Goal: Information Seeking & Learning: Check status

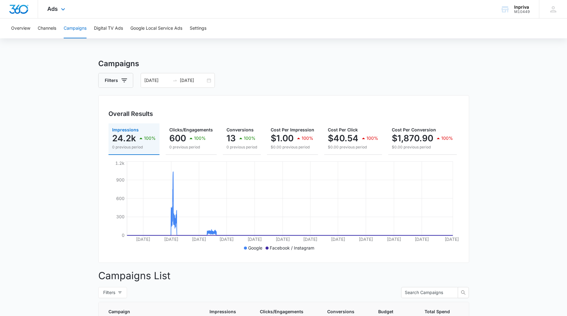
click at [26, 10] on img "Dashboard" at bounding box center [19, 9] width 20 height 9
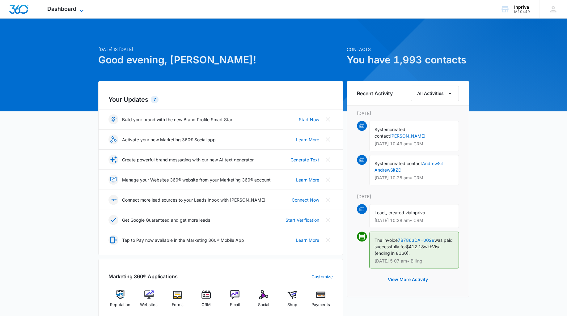
click at [68, 9] on span "Dashboard" at bounding box center [61, 9] width 29 height 6
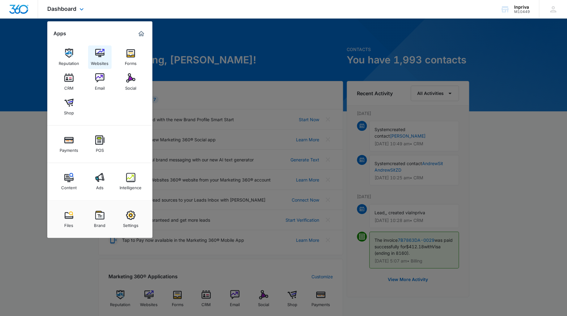
click at [102, 55] on img at bounding box center [99, 53] width 9 height 9
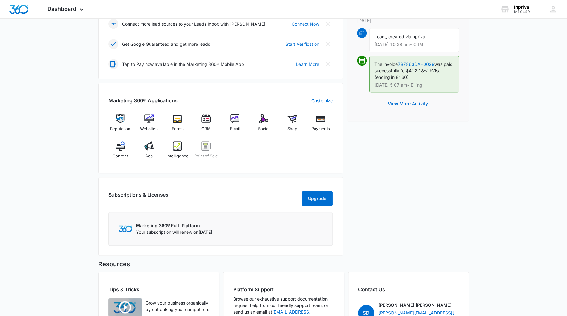
scroll to position [173, 0]
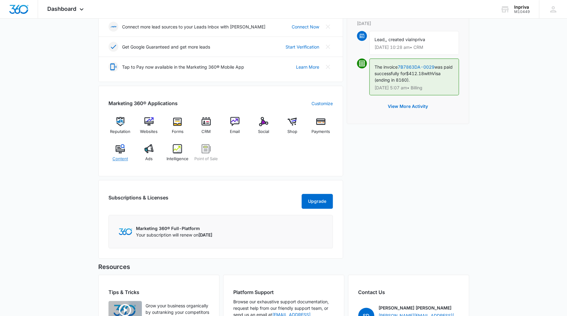
click at [118, 151] on img at bounding box center [120, 148] width 9 height 9
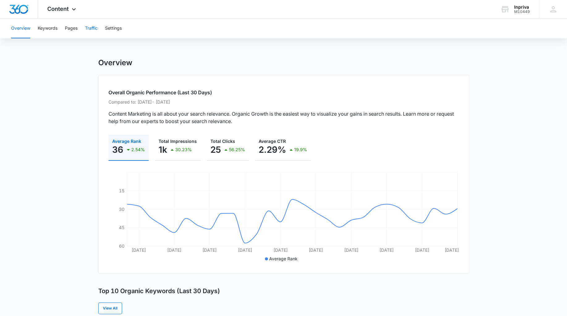
click at [91, 28] on button "Traffic" at bounding box center [91, 29] width 13 height 20
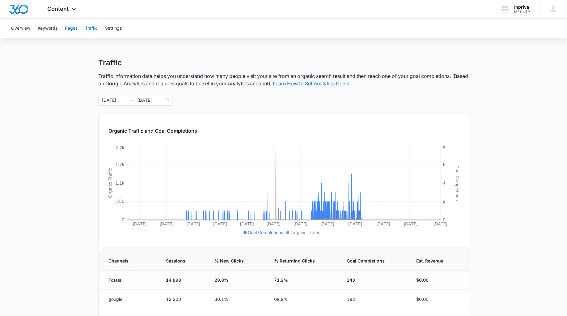
click at [73, 27] on button "Pages" at bounding box center [71, 29] width 13 height 20
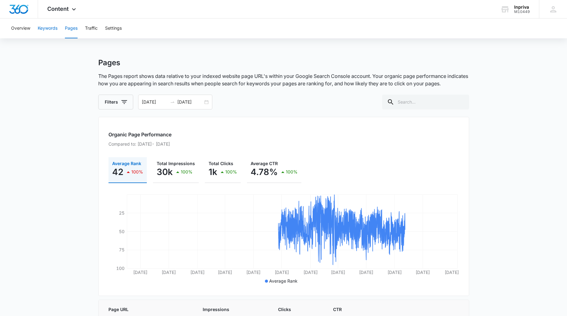
click at [42, 28] on button "Keywords" at bounding box center [48, 29] width 20 height 20
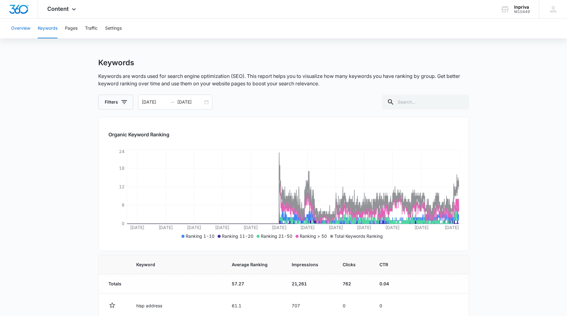
click at [27, 29] on button "Overview" at bounding box center [20, 29] width 19 height 20
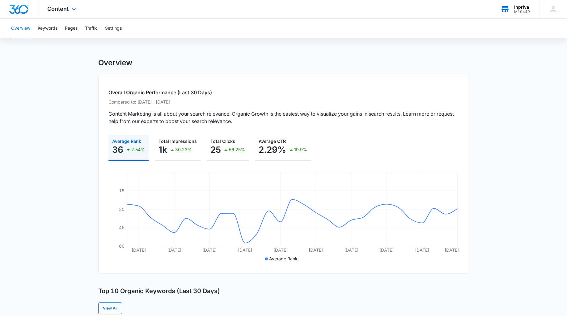
click at [507, 9] on icon at bounding box center [504, 9] width 9 height 9
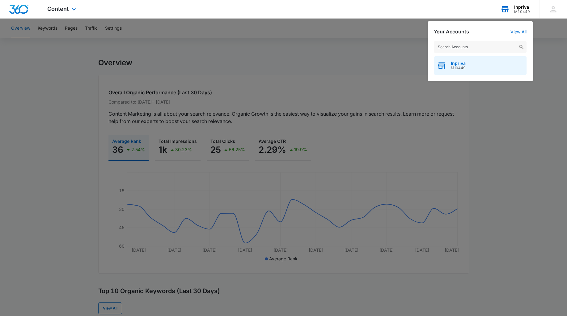
click at [458, 65] on span "Inpriva" at bounding box center [458, 63] width 15 height 5
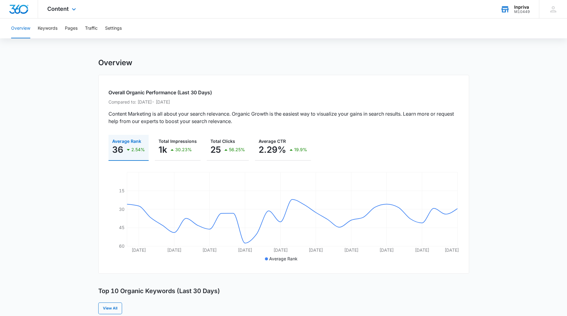
click at [17, 8] on img "Dashboard" at bounding box center [19, 9] width 20 height 9
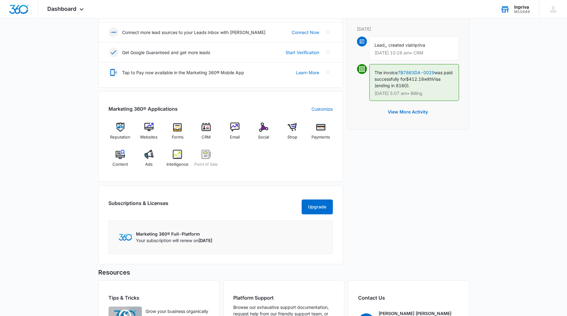
scroll to position [200, 0]
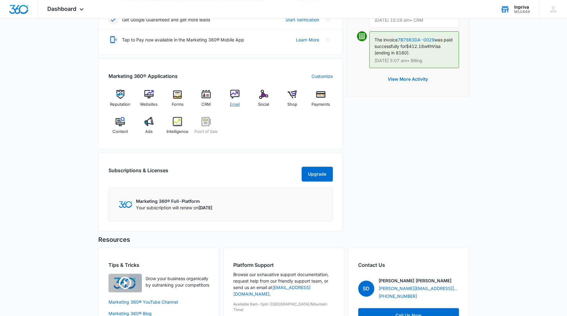
click at [235, 94] on img at bounding box center [234, 94] width 9 height 9
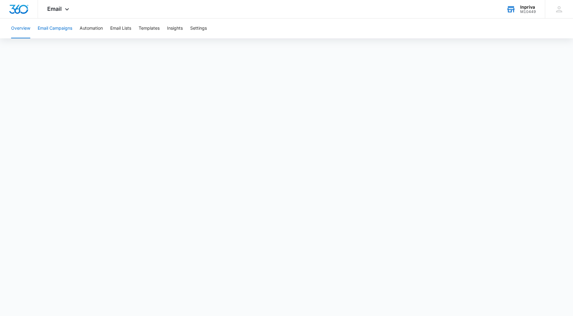
click at [65, 28] on button "Email Campaigns" at bounding box center [55, 29] width 35 height 20
click at [129, 27] on button "Email Lists" at bounding box center [120, 29] width 21 height 20
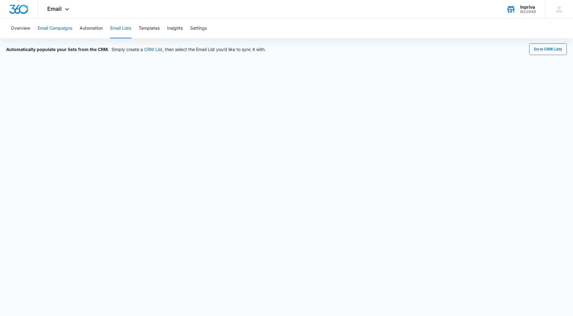
drag, startPoint x: 54, startPoint y: 26, endPoint x: 30, endPoint y: 27, distance: 24.5
click at [54, 26] on button "Email Campaigns" at bounding box center [55, 29] width 35 height 20
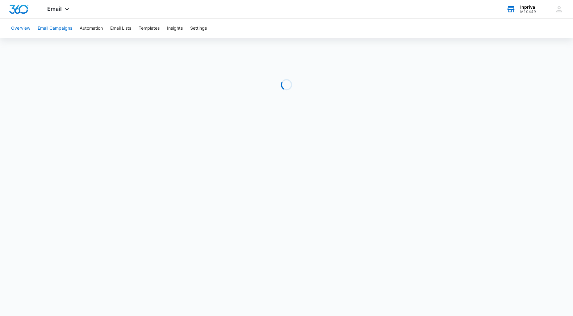
click at [23, 26] on button "Overview" at bounding box center [20, 29] width 19 height 20
click at [23, 7] on img "Dashboard" at bounding box center [19, 9] width 20 height 9
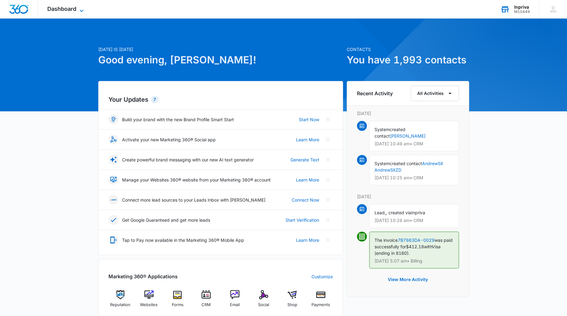
click at [84, 11] on icon at bounding box center [81, 10] width 7 height 7
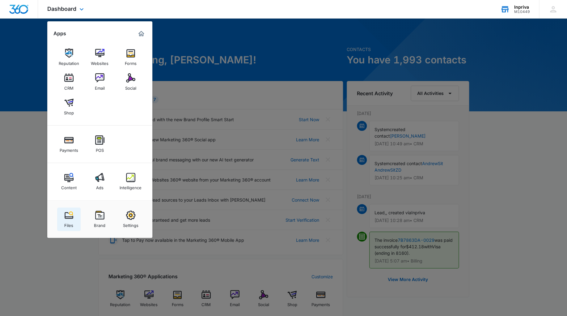
click at [69, 217] on img at bounding box center [68, 214] width 9 height 9
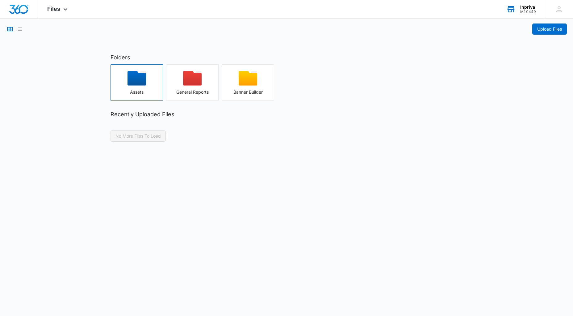
click at [136, 80] on icon "button" at bounding box center [137, 78] width 19 height 15
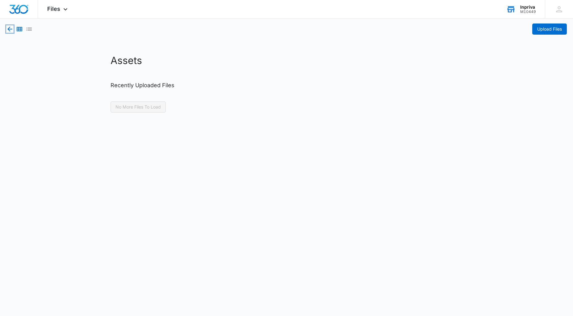
click at [10, 29] on icon "button" at bounding box center [9, 29] width 5 height 5
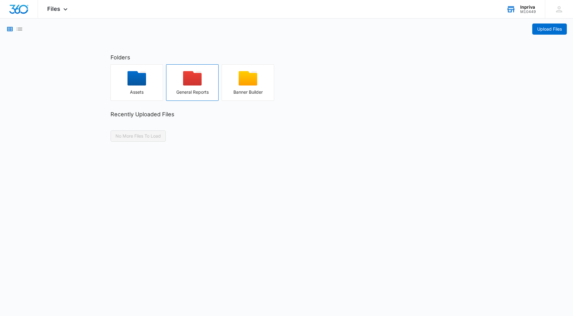
click at [202, 81] on div "button" at bounding box center [193, 80] width 52 height 19
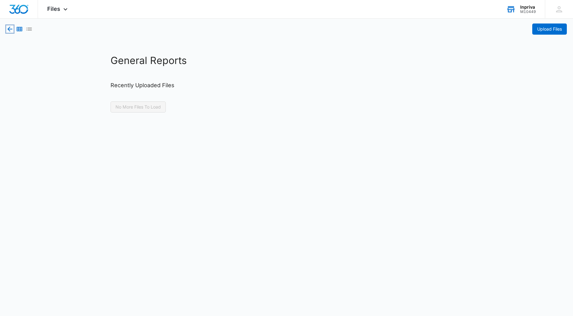
click at [11, 28] on icon "button" at bounding box center [9, 28] width 7 height 7
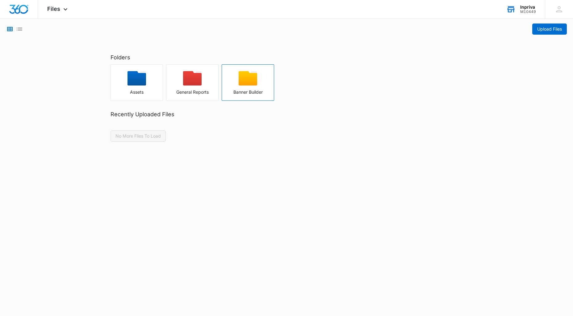
click at [243, 80] on icon "button" at bounding box center [248, 78] width 19 height 15
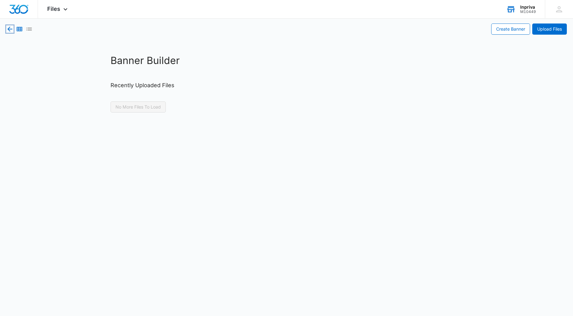
click at [10, 29] on icon "button" at bounding box center [9, 29] width 5 height 5
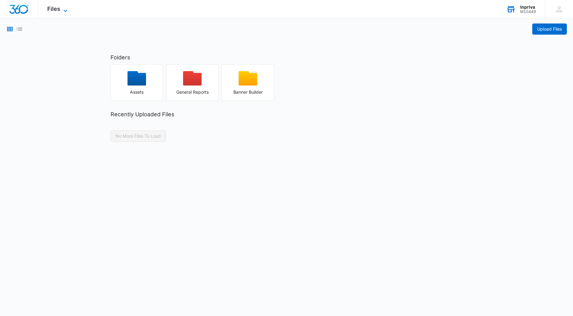
click at [57, 10] on span "Files" at bounding box center [53, 9] width 13 height 6
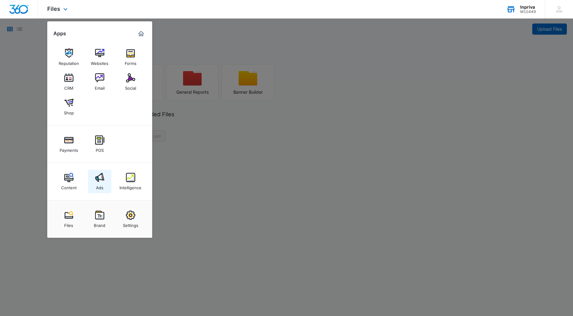
click at [99, 180] on img at bounding box center [99, 177] width 9 height 9
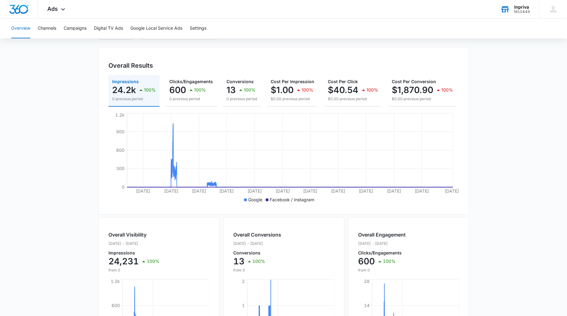
scroll to position [67, 0]
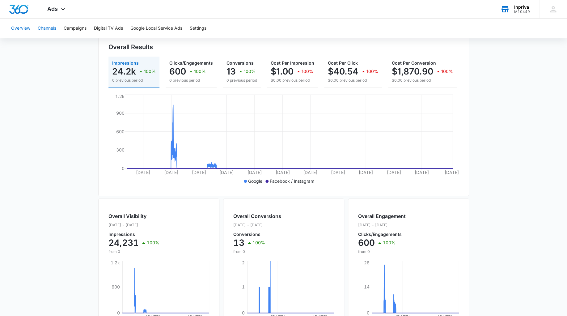
click at [51, 28] on button "Channels" at bounding box center [47, 29] width 19 height 20
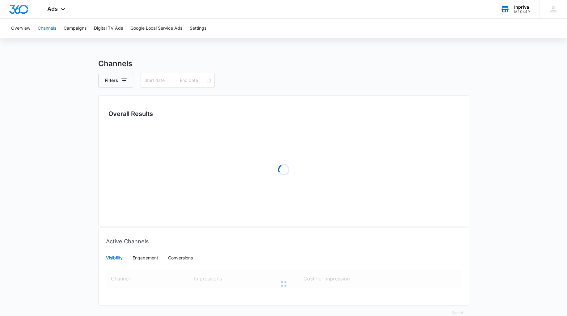
type input "12/01/2016"
type input "[DATE]"
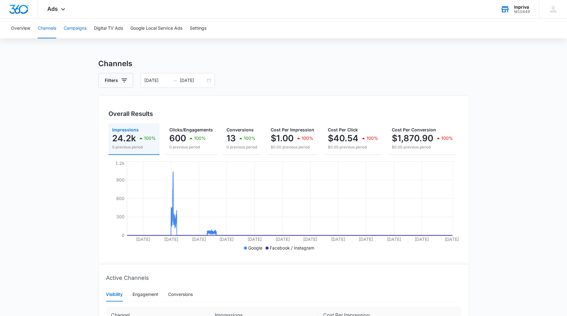
click at [82, 29] on button "Campaigns" at bounding box center [75, 29] width 23 height 20
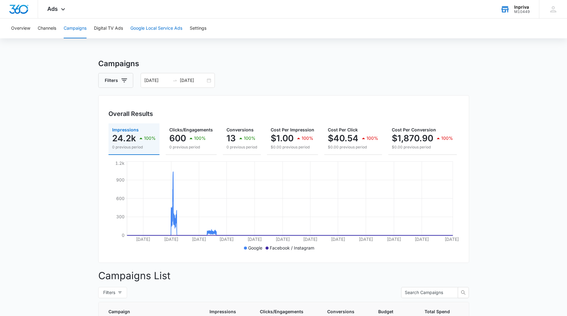
click at [167, 27] on button "Google Local Service Ads" at bounding box center [156, 29] width 52 height 20
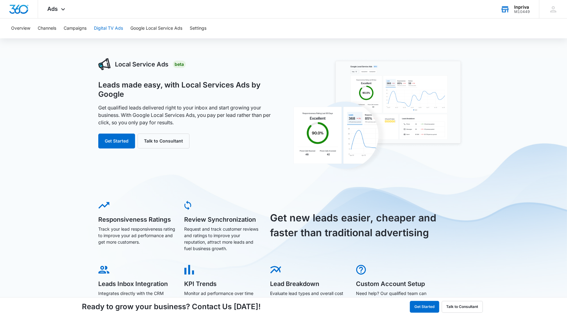
click at [121, 27] on button "Digital TV Ads" at bounding box center [108, 29] width 29 height 20
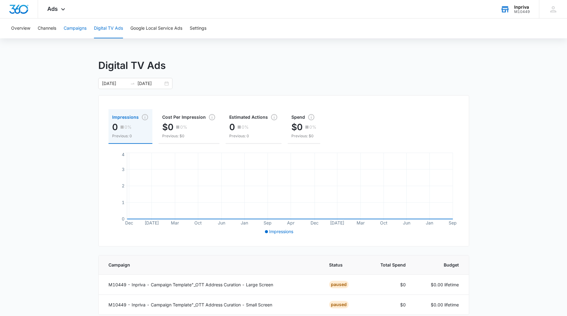
click at [71, 29] on button "Campaigns" at bounding box center [75, 29] width 23 height 20
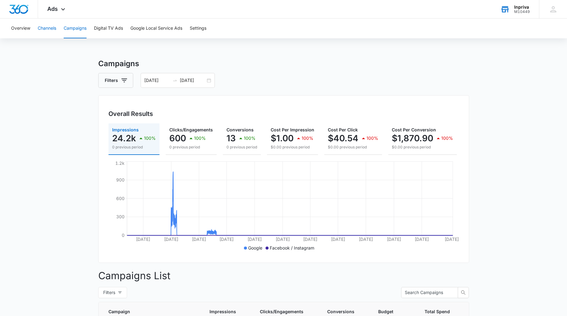
click at [52, 29] on button "Channels" at bounding box center [47, 29] width 19 height 20
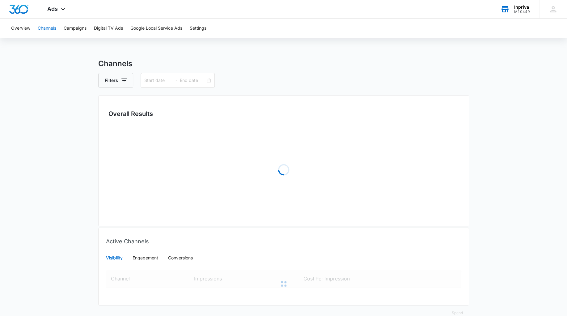
type input "12/01/2016"
type input "[DATE]"
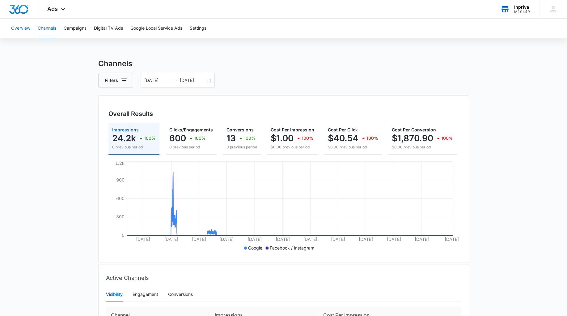
click at [21, 27] on button "Overview" at bounding box center [20, 29] width 19 height 20
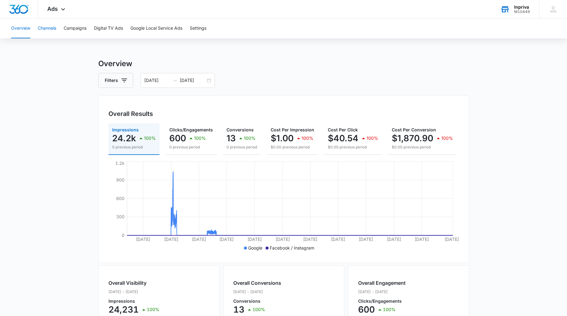
click at [50, 28] on button "Channels" at bounding box center [47, 29] width 19 height 20
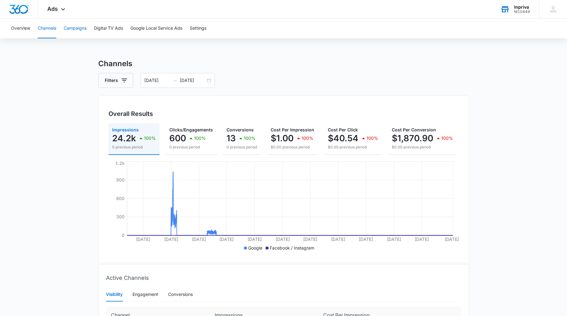
click at [78, 30] on button "Campaigns" at bounding box center [75, 29] width 23 height 20
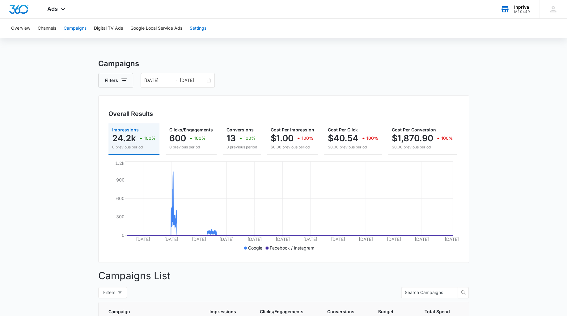
click at [201, 29] on button "Settings" at bounding box center [198, 29] width 17 height 20
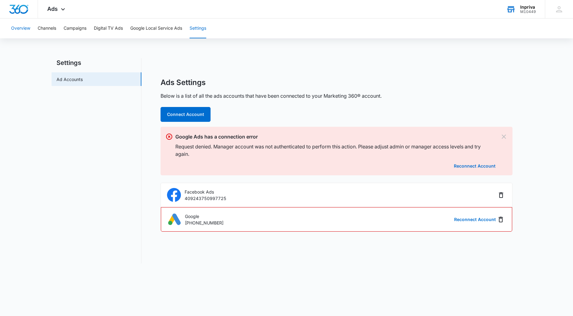
click at [19, 28] on button "Overview" at bounding box center [20, 29] width 19 height 20
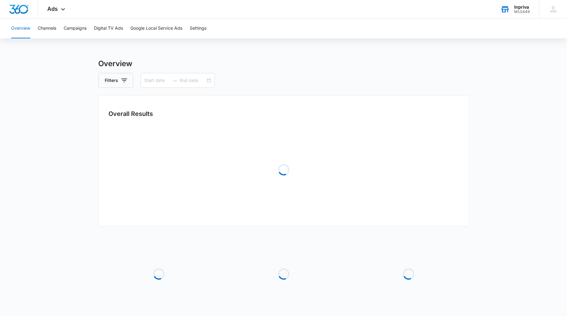
type input "12/01/2016"
type input "[DATE]"
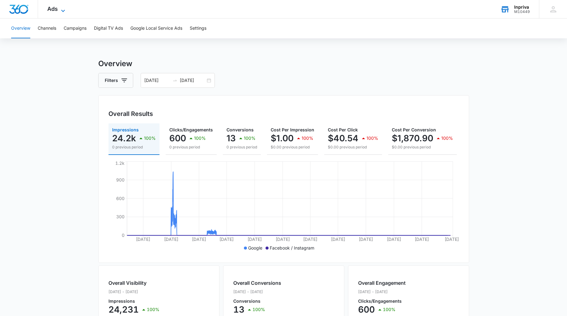
click at [55, 8] on span "Ads" at bounding box center [52, 9] width 11 height 6
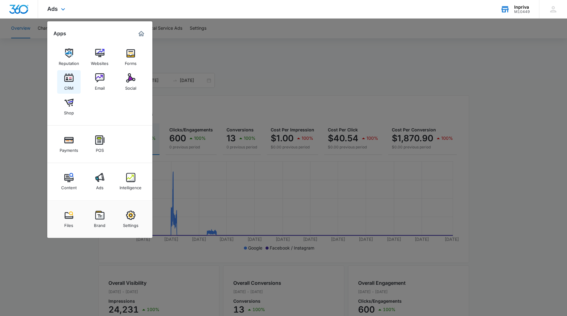
click at [68, 82] on img at bounding box center [68, 77] width 9 height 9
click at [68, 82] on main "Overview Filters 12/01/2016 09/10/2025 Overall Results Impressions 24.2k 100% 0…" at bounding box center [283, 280] width 567 height 444
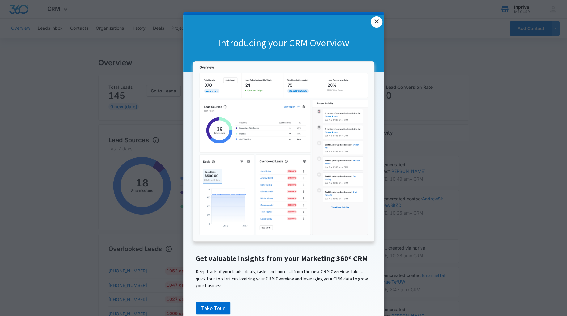
click at [375, 24] on link "×" at bounding box center [376, 21] width 11 height 11
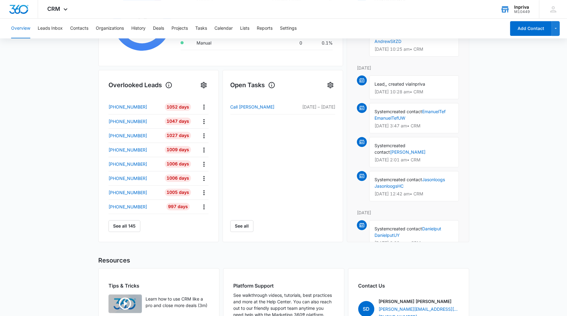
scroll to position [167, 0]
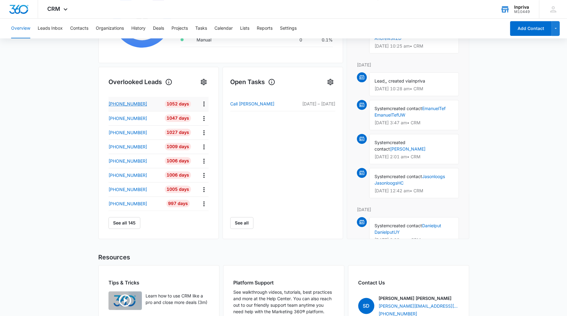
click at [125, 103] on p "+15412315815" at bounding box center [127, 103] width 39 height 6
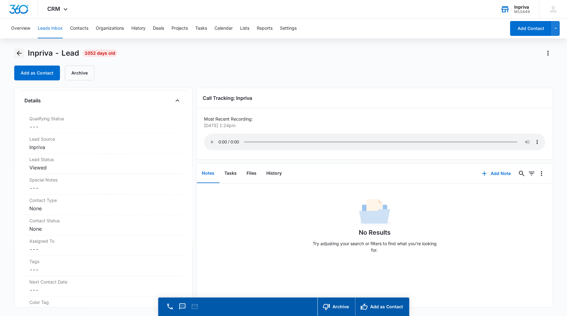
click at [18, 52] on icon "Back" at bounding box center [19, 53] width 5 height 5
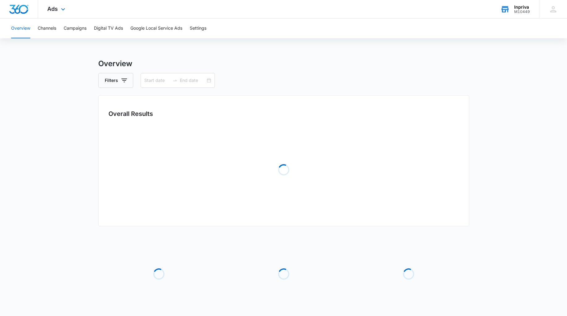
type input "12/01/2016"
type input "[DATE]"
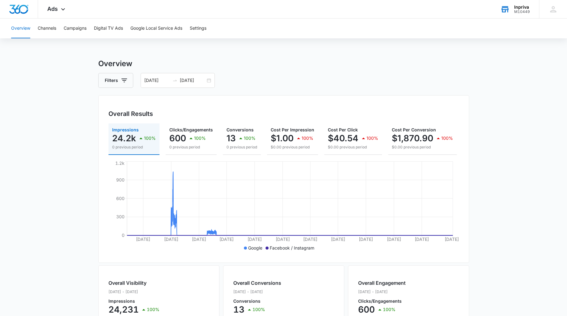
click at [72, 168] on main "Overview Filters 12/01/2016 09/10/2025 Overall Results Impressions 24.2k 100% 0…" at bounding box center [283, 280] width 567 height 444
click at [71, 29] on button "Campaigns" at bounding box center [75, 29] width 23 height 20
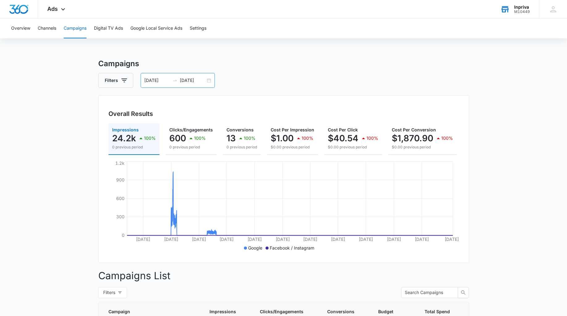
click at [158, 80] on input "12/01/2016" at bounding box center [157, 80] width 26 height 7
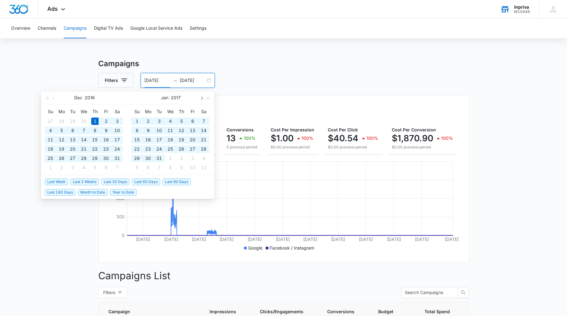
click at [201, 98] on span "button" at bounding box center [201, 97] width 3 height 3
click at [201, 97] on span "button" at bounding box center [201, 97] width 3 height 3
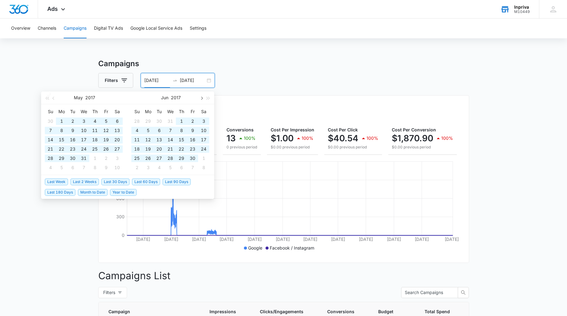
click at [201, 97] on span "button" at bounding box center [201, 97] width 3 height 3
click at [201, 97] on button "button" at bounding box center [201, 97] width 7 height 12
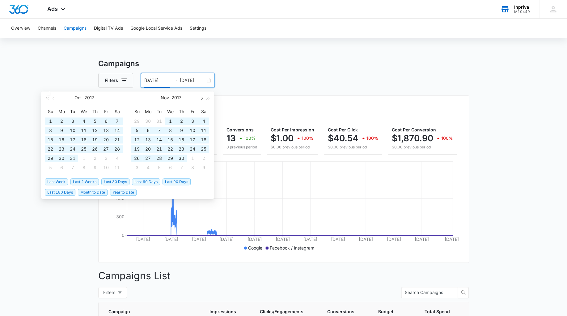
click at [201, 97] on button "button" at bounding box center [201, 97] width 7 height 12
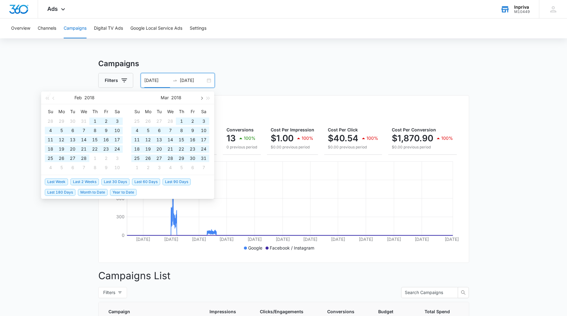
click at [201, 97] on button "button" at bounding box center [201, 97] width 7 height 12
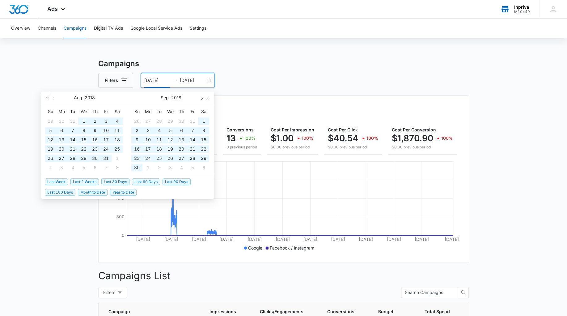
click at [201, 98] on span "button" at bounding box center [201, 97] width 3 height 3
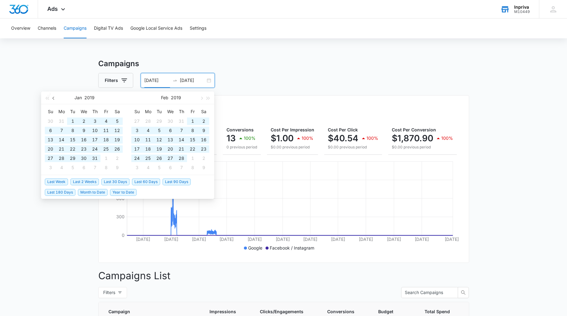
click at [56, 97] on button "button" at bounding box center [53, 97] width 7 height 12
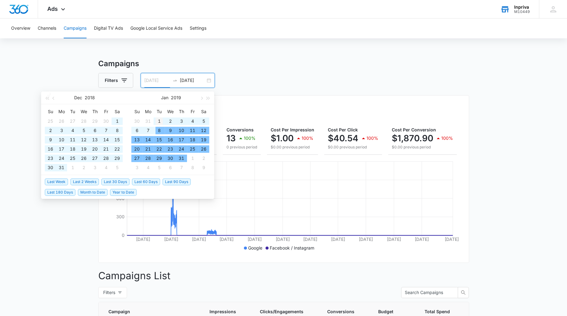
type input "[DATE]"
click at [158, 119] on div "1" at bounding box center [158, 120] width 7 height 7
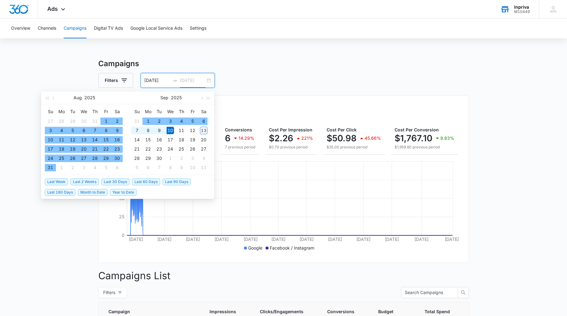
type input "[DATE]"
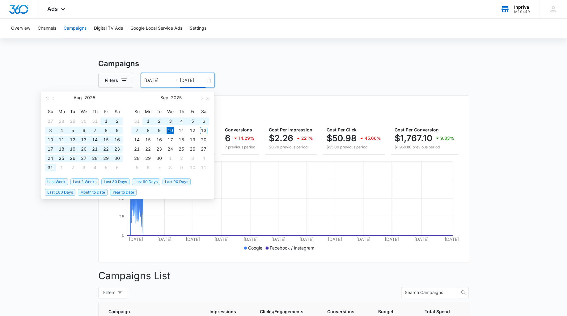
click at [68, 250] on main "Campaigns Filters 01/01/2019 09/10/2025 Overall Results Impressions 4.7k 75.92%…" at bounding box center [283, 316] width 567 height 517
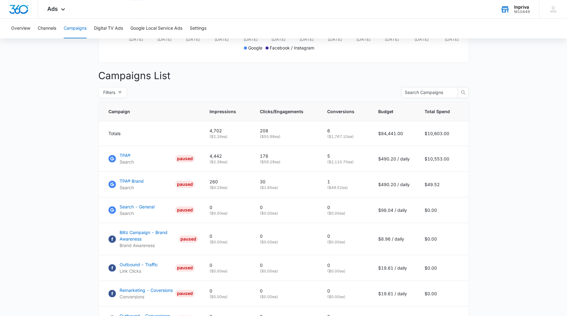
scroll to position [200, 0]
click at [132, 184] on p "TPA® Brand" at bounding box center [132, 181] width 24 height 6
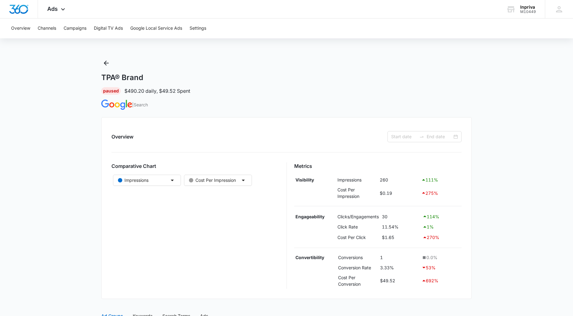
type input "[DATE]"
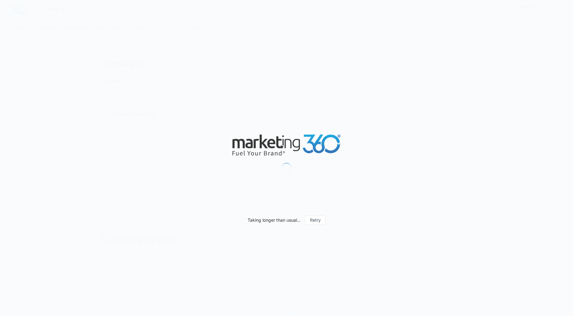
type input "[DATE]"
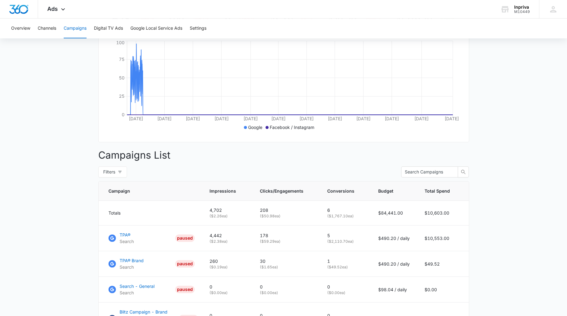
scroll to position [133, 0]
